Goal: Task Accomplishment & Management: Manage account settings

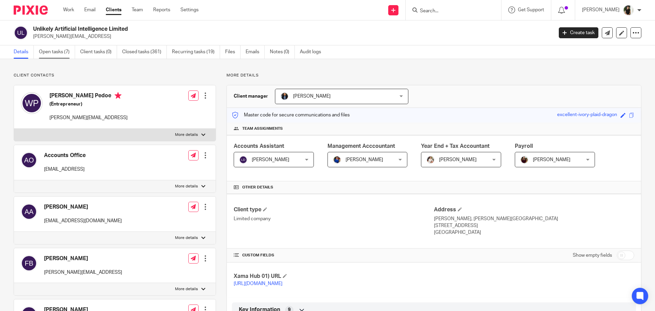
click at [61, 48] on link "Open tasks (7)" at bounding box center [57, 51] width 36 height 13
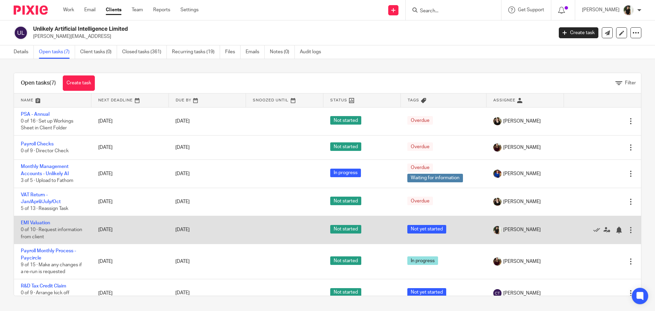
scroll to position [12, 0]
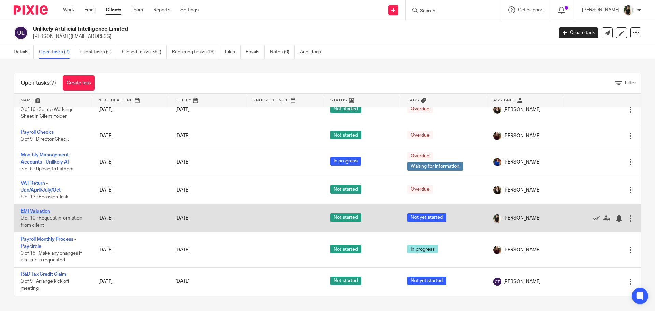
click at [31, 213] on link "EMI Valuation" at bounding box center [35, 211] width 29 height 5
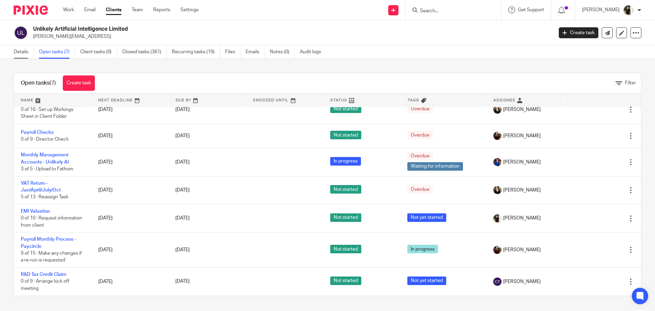
click at [24, 47] on link "Details" at bounding box center [24, 51] width 20 height 13
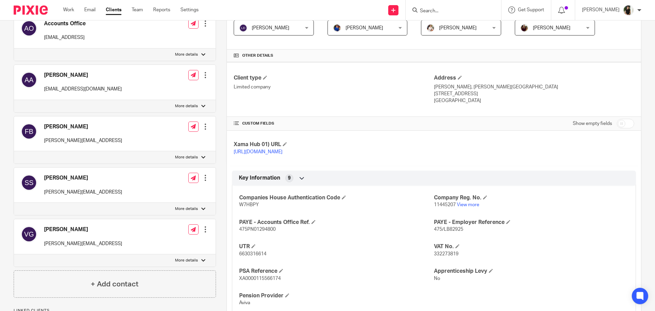
scroll to position [137, 0]
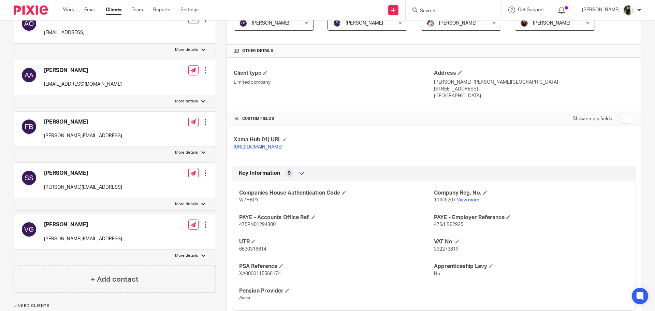
click at [441, 203] on p "11445207 View more" at bounding box center [531, 200] width 195 height 7
click at [442, 202] on span "11445207" at bounding box center [445, 200] width 22 height 5
copy p "11445207"
click at [244, 252] on span "6630316614" at bounding box center [252, 249] width 27 height 5
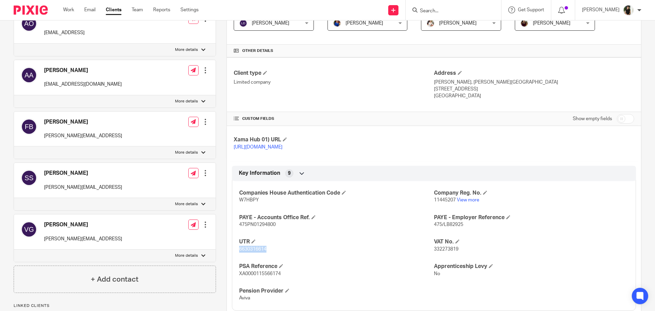
click at [244, 252] on span "6630316614" at bounding box center [252, 249] width 27 height 5
copy span "6630316614"
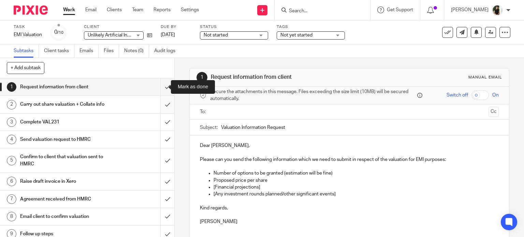
drag, startPoint x: 158, startPoint y: 91, endPoint x: 160, endPoint y: 98, distance: 6.9
click at [158, 91] on input "submit" at bounding box center [87, 87] width 174 height 17
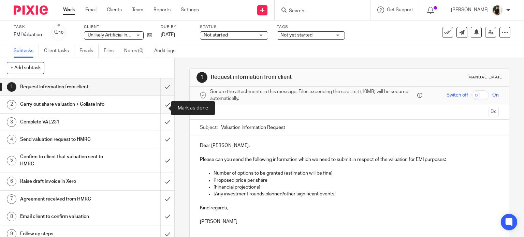
click at [163, 110] on input "submit" at bounding box center [87, 104] width 174 height 17
click at [161, 129] on input "submit" at bounding box center [87, 122] width 174 height 17
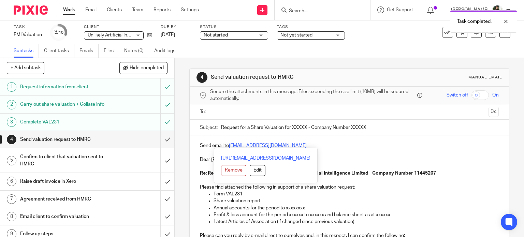
drag, startPoint x: 324, startPoint y: 143, endPoint x: 227, endPoint y: 140, distance: 96.6
click at [227, 140] on div "Send email to [EMAIL_ADDRESS][DOMAIN_NAME] Dear Sirs, Re: Request for a Share V…" at bounding box center [350, 214] width 320 height 157
click at [228, 140] on div "Send email to [EMAIL_ADDRESS][DOMAIN_NAME] Dear Sirs, Re: Request for a Share V…" at bounding box center [350, 214] width 320 height 157
click at [363, 143] on p "Send email to [EMAIL_ADDRESS][DOMAIN_NAME]" at bounding box center [349, 145] width 299 height 7
drag, startPoint x: 305, startPoint y: 143, endPoint x: 228, endPoint y: 146, distance: 76.9
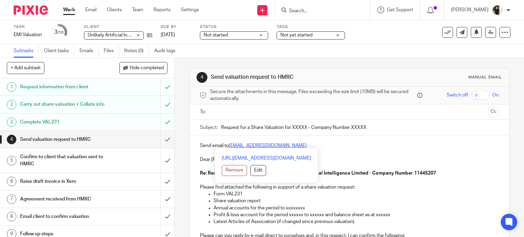
click at [228, 146] on p "Send email to savexternal.mailbox@hmrc.gov.uk" at bounding box center [349, 145] width 299 height 7
copy link "savexternal.mailbox@hmrc.gov.uk"
click at [231, 113] on input "text" at bounding box center [349, 112] width 273 height 8
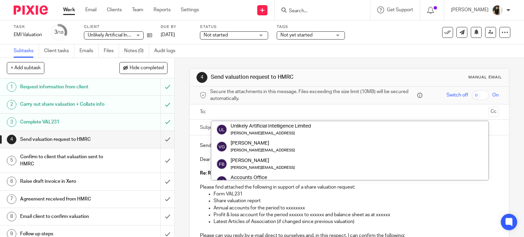
paste input "savexternal.mailbox@hmrc.gov.uk"
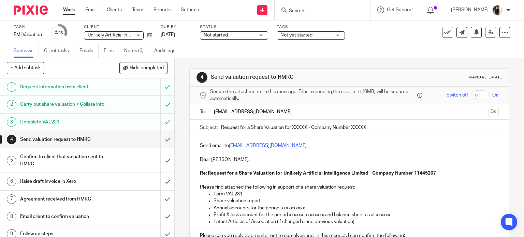
type input "savexternal.mailbox@hmrc.gov.uk"
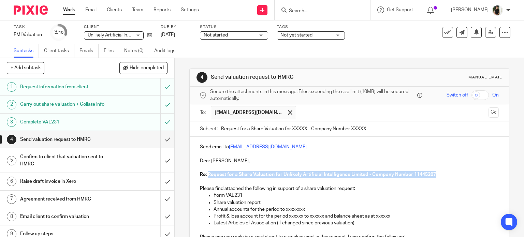
drag, startPoint x: 371, startPoint y: 172, endPoint x: 207, endPoint y: 176, distance: 164.9
click at [207, 176] on p "Re: Request for a Share Valuation for Unlikely Artificial Intelligence Limited …" at bounding box center [349, 174] width 299 height 7
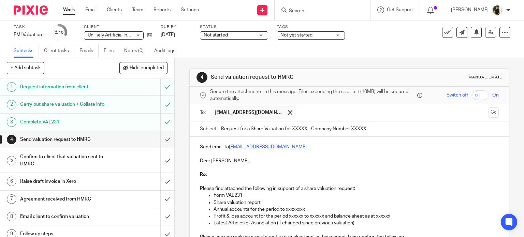
drag, startPoint x: 380, startPoint y: 129, endPoint x: 117, endPoint y: 131, distance: 263.2
click at [117, 131] on div "+ Add subtask Hide completed Cancel + Add 1 Request information from client 2 C…" at bounding box center [262, 147] width 524 height 179
paste input "Unlikely Artificial Intelligence Limited - Company Number 11445207"
type input "Request for a Share Valuation for Unlikely Artificial Intelligence Limited - Co…"
drag, startPoint x: 209, startPoint y: 175, endPoint x: 190, endPoint y: 162, distance: 22.7
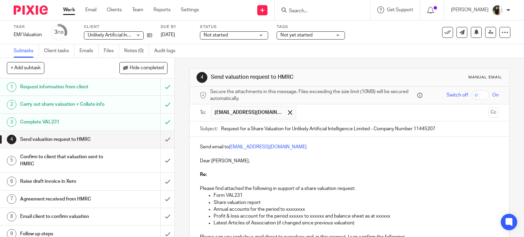
click at [193, 164] on div "Send email to savexternal.mailbox@hmrc.gov.uk Dear Sirs, Re: Please find attach…" at bounding box center [350, 215] width 320 height 157
click at [239, 175] on p "Re:" at bounding box center [349, 174] width 299 height 7
drag, startPoint x: 221, startPoint y: 173, endPoint x: 195, endPoint y: 170, distance: 26.8
click at [195, 170] on div "Send email to savexternal.mailbox@hmrc.gov.uk Dear Sirs, Re: Please find attach…" at bounding box center [350, 215] width 320 height 157
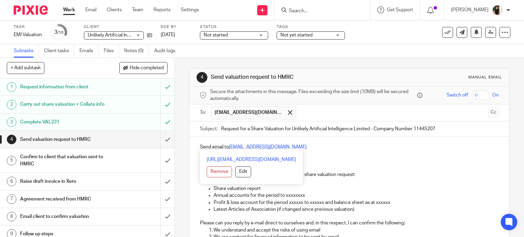
drag, startPoint x: 317, startPoint y: 143, endPoint x: 130, endPoint y: 141, distance: 186.7
click at [130, 141] on div "+ Add subtask Hide completed Cancel + Add 1 Request information from client 2 C…" at bounding box center [262, 147] width 524 height 179
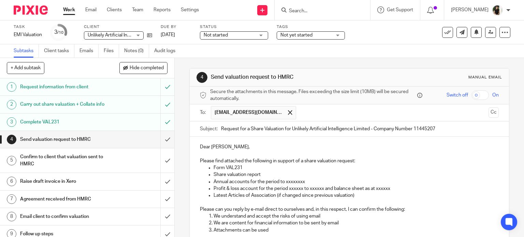
click at [291, 180] on p "Annual accounts for the period to xxxxxxxx" at bounding box center [357, 182] width 286 height 7
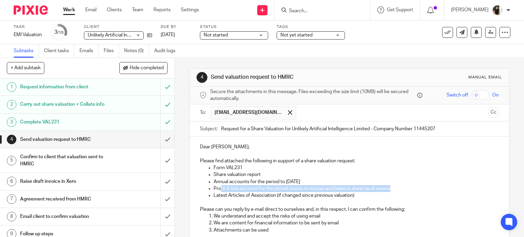
drag, startPoint x: 413, startPoint y: 189, endPoint x: 217, endPoint y: 185, distance: 195.6
click at [217, 185] on p "Profit & loss account for the period xxxxxx to xxxxxx and balance sheet as at x…" at bounding box center [357, 188] width 286 height 7
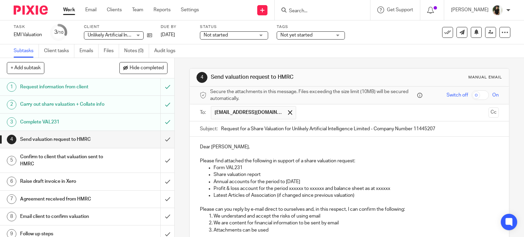
click at [216, 185] on p "Profit & loss account for the period xxxxxx to xxxxxx and balance sheet as at x…" at bounding box center [357, 188] width 286 height 7
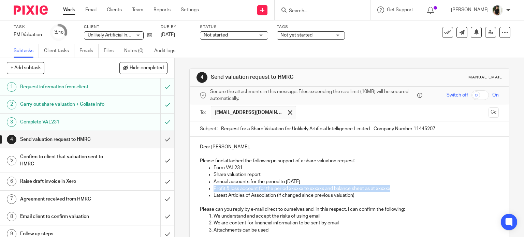
drag, startPoint x: 397, startPoint y: 190, endPoint x: 202, endPoint y: 189, distance: 195.2
click at [202, 189] on ul "Form VAL231 Share valuation report Annual accounts for the period to 30 Nov 202…" at bounding box center [349, 182] width 299 height 34
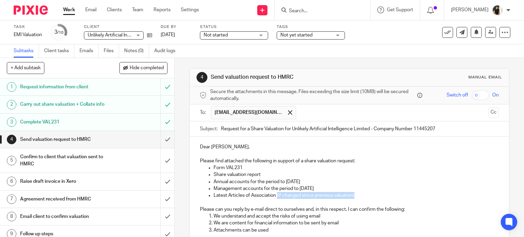
drag, startPoint x: 366, startPoint y: 195, endPoint x: 276, endPoint y: 196, distance: 89.8
click at [276, 196] on p "Latest Articles of Association (if changed since previous valuation)" at bounding box center [357, 195] width 286 height 7
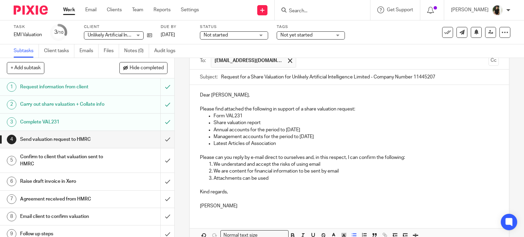
scroll to position [89, 0]
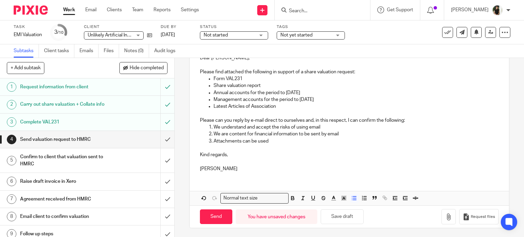
click at [218, 166] on p "Janice" at bounding box center [349, 169] width 299 height 7
click at [216, 160] on p at bounding box center [349, 161] width 299 height 7
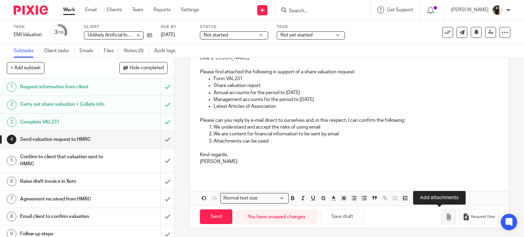
click at [445, 214] on icon "button" at bounding box center [448, 217] width 7 height 7
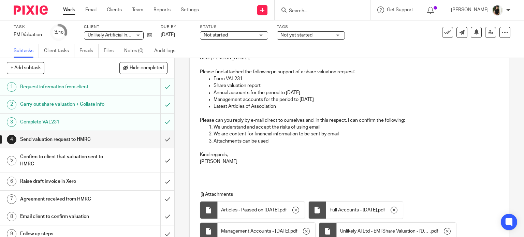
scroll to position [170, 0]
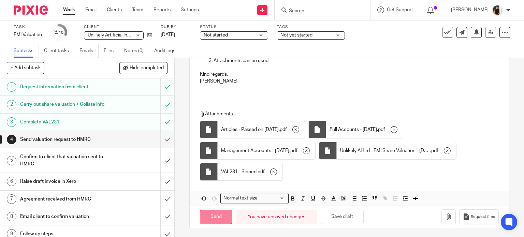
click at [222, 214] on input "Send" at bounding box center [216, 217] width 32 height 15
type input "Sent"
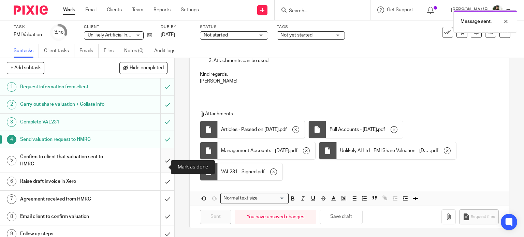
click at [165, 168] on input "submit" at bounding box center [87, 160] width 174 height 24
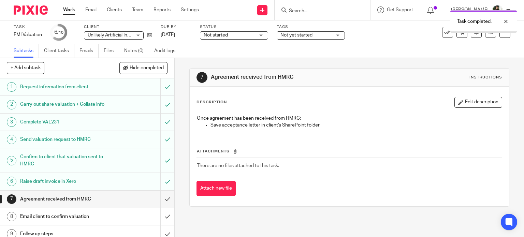
click at [330, 37] on span "Not yet started" at bounding box center [306, 35] width 51 height 7
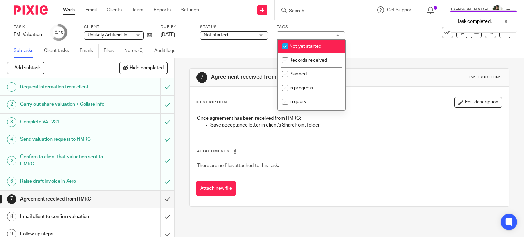
click at [317, 50] on li "Not yet started" at bounding box center [312, 47] width 68 height 14
checkbox input "false"
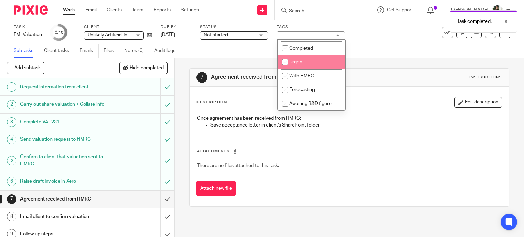
scroll to position [146, 0]
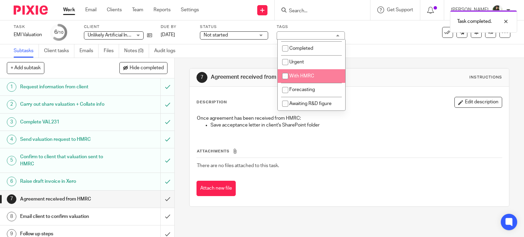
click at [314, 69] on li "With HMRC" at bounding box center [312, 76] width 68 height 14
checkbox input "true"
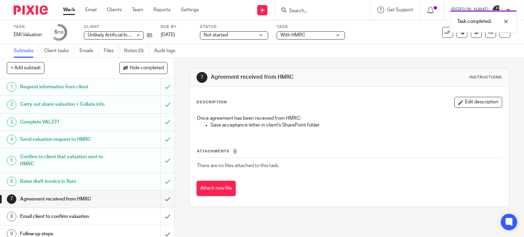
click at [367, 60] on div "7 Agreement received from HMRC Instructions Description Edit description Once a…" at bounding box center [349, 137] width 321 height 159
